Goal: Task Accomplishment & Management: Complete application form

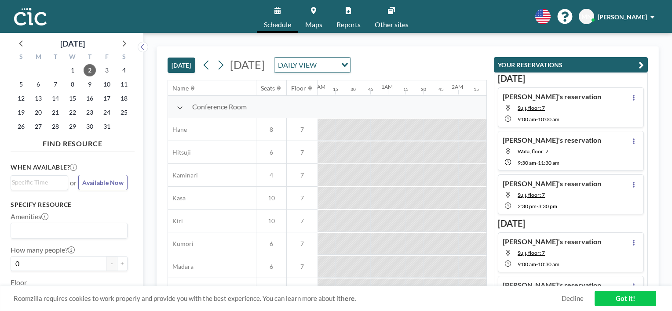
scroll to position [0, 1213]
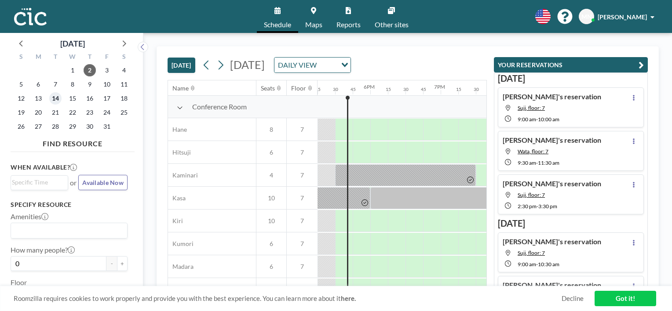
click at [60, 99] on span "14" at bounding box center [55, 98] width 12 height 12
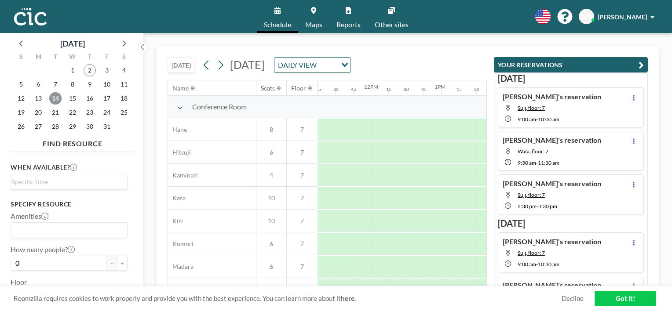
scroll to position [0, 750]
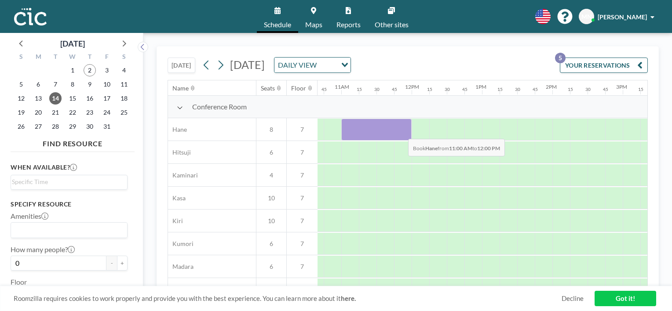
drag, startPoint x: 364, startPoint y: 132, endPoint x: 401, endPoint y: 132, distance: 36.9
click at [401, 132] on div at bounding box center [376, 130] width 70 height 22
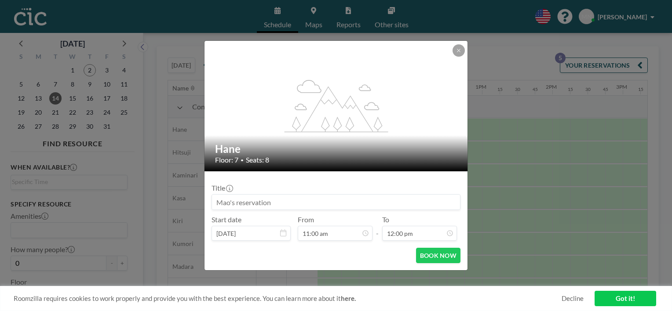
drag, startPoint x: 400, startPoint y: 134, endPoint x: 374, endPoint y: 67, distance: 71.8
click at [374, 67] on div "flex-grow: 1.2;" at bounding box center [336, 106] width 264 height 131
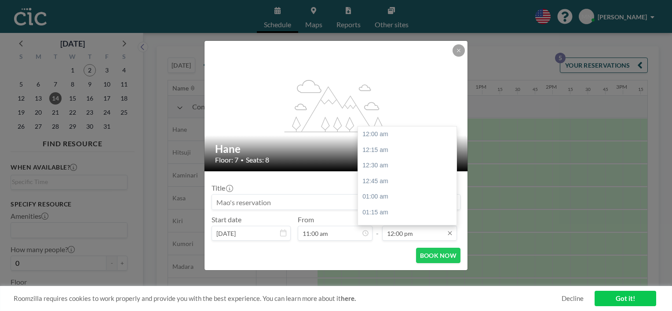
scroll to position [751, 0]
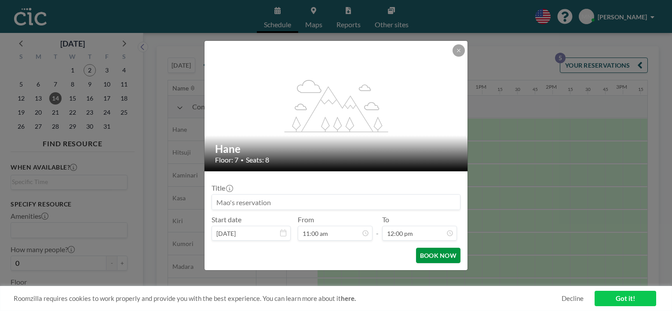
click at [443, 255] on button "BOOK NOW" at bounding box center [438, 255] width 44 height 15
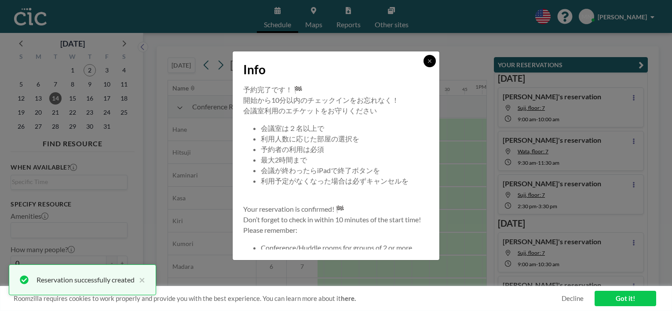
click at [429, 59] on icon at bounding box center [429, 60] width 5 height 5
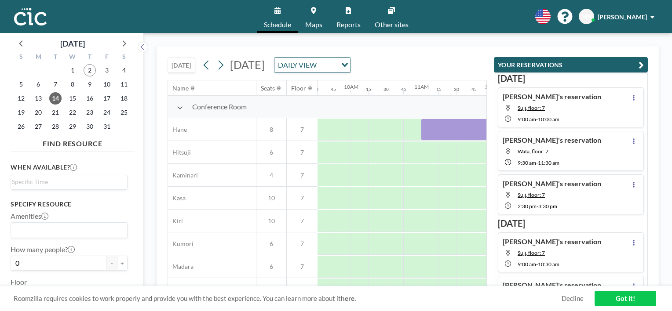
scroll to position [0, 716]
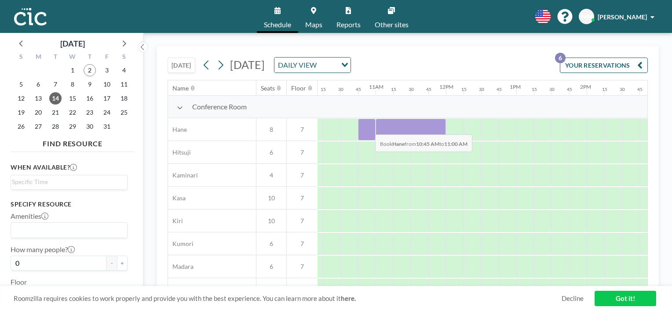
drag, startPoint x: 363, startPoint y: 134, endPoint x: 368, endPoint y: 128, distance: 7.8
click at [368, 128] on div at bounding box center [367, 130] width 18 height 22
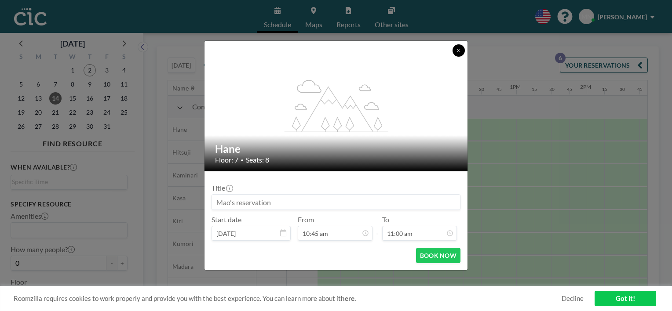
click at [460, 52] on icon at bounding box center [458, 50] width 5 height 5
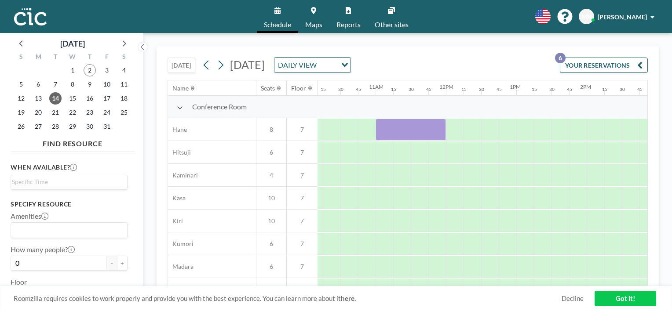
scroll to position [0, 633]
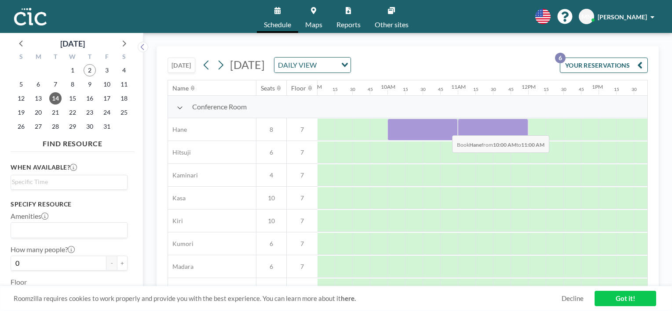
drag, startPoint x: 396, startPoint y: 133, endPoint x: 445, endPoint y: 128, distance: 49.4
click at [445, 128] on div at bounding box center [422, 130] width 70 height 22
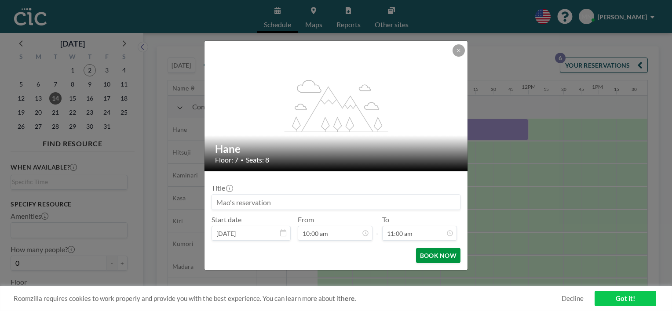
scroll to position [688, 0]
click at [429, 250] on button "BOOK NOW" at bounding box center [438, 255] width 44 height 15
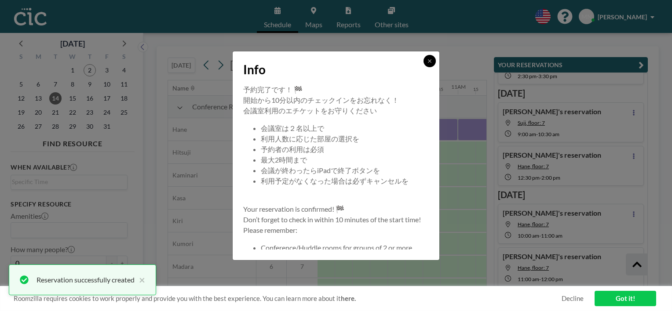
scroll to position [131, 0]
click at [426, 62] on button at bounding box center [429, 61] width 12 height 12
